Goal: Use online tool/utility: Utilize a website feature to perform a specific function

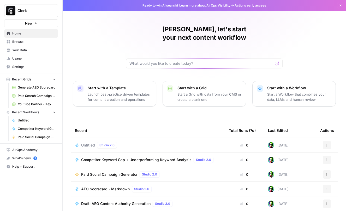
click at [271, 92] on p "Start a Workflow that combines your data, LLMs and human review" at bounding box center [299, 97] width 64 height 10
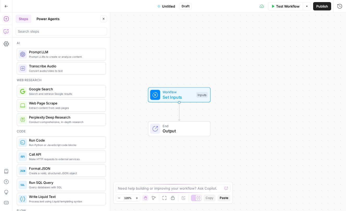
click at [7, 30] on icon "button" at bounding box center [6, 31] width 5 height 5
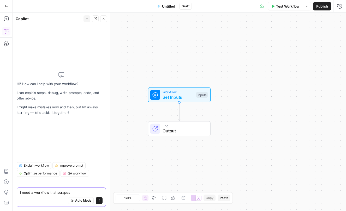
paste textarea "[URL][DOMAIN_NAME]"
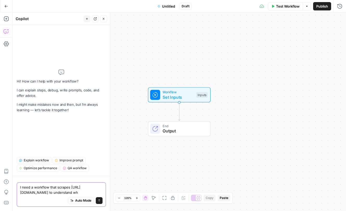
type textarea "I need a workflow that scrapes [URL][DOMAIN_NAME] to understand wh"
